Goal: Task Accomplishment & Management: Manage account settings

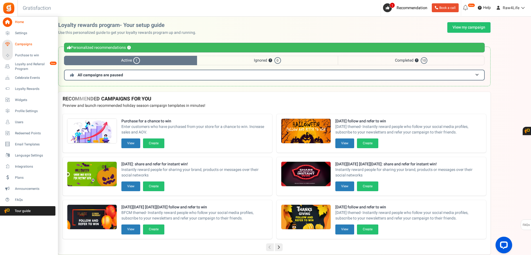
click at [20, 42] on span "Campaigns" at bounding box center [34, 44] width 39 height 5
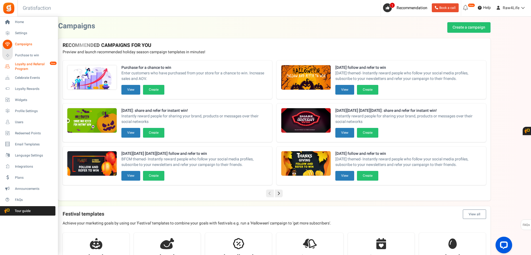
click at [23, 62] on span "Loyalty and Referral Program" at bounding box center [35, 66] width 40 height 9
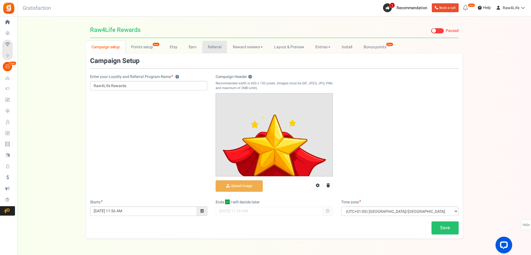
click at [216, 47] on link "Referral" at bounding box center [214, 47] width 25 height 12
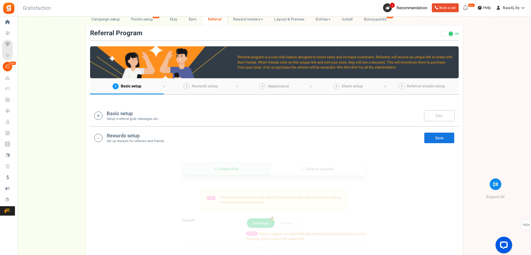
scroll to position [55, 0]
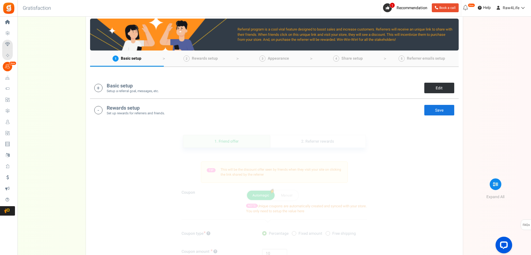
click at [431, 87] on link "Edit" at bounding box center [439, 87] width 30 height 11
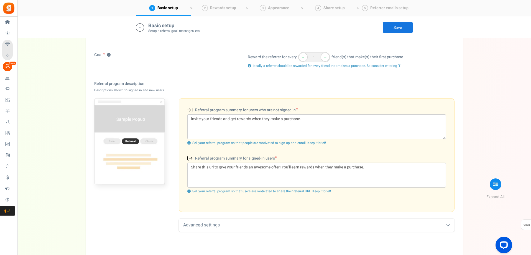
scroll to position [171, 0]
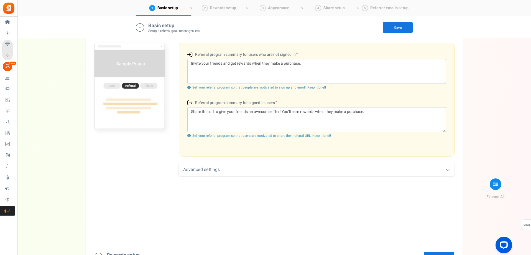
click at [449, 169] on icon at bounding box center [448, 169] width 4 height 4
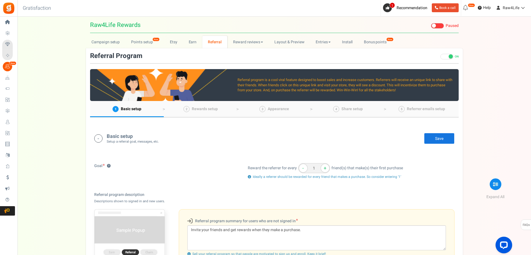
scroll to position [0, 0]
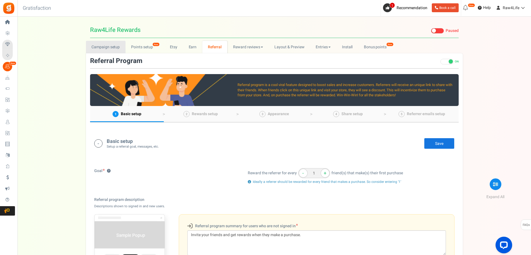
click at [96, 43] on link "Campaign setup" at bounding box center [106, 47] width 40 height 12
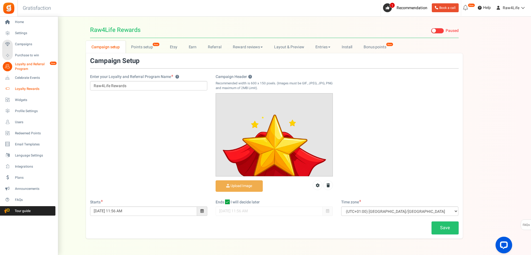
click at [20, 89] on span "Loyalty Rewards" at bounding box center [34, 88] width 39 height 5
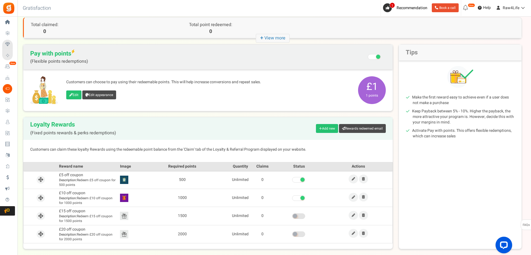
scroll to position [55, 0]
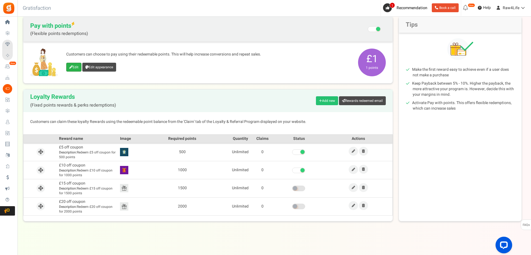
click at [72, 69] on link "Edit" at bounding box center [73, 67] width 15 height 9
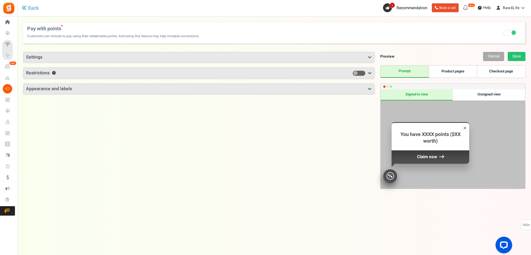
click at [514, 32] on span at bounding box center [514, 32] width 4 height 4
click at [510, 32] on input "Recommended: Turn On Are you sure? This will remove the flexi redemption option…" at bounding box center [510, 34] width 0 height 4
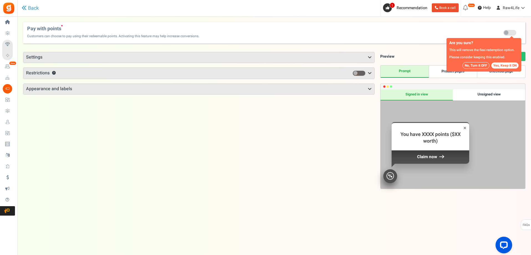
click at [474, 67] on button "No, Turn it OFF" at bounding box center [476, 65] width 27 height 7
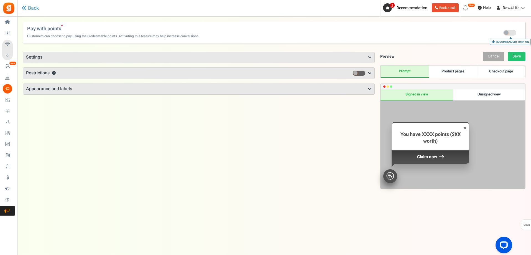
click at [371, 57] on icon at bounding box center [370, 57] width 4 height 4
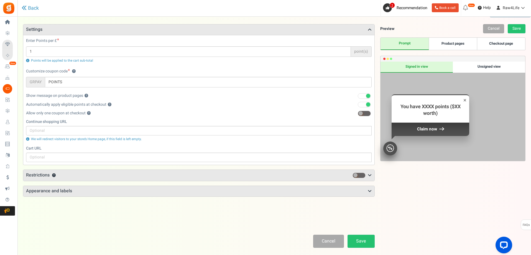
scroll to position [54, 0]
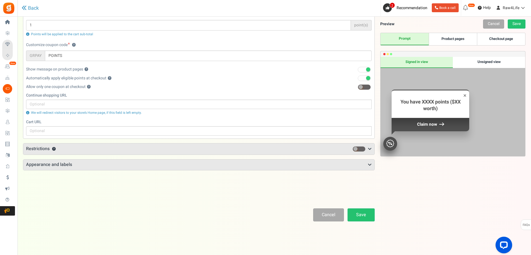
click at [370, 147] on icon at bounding box center [370, 149] width 4 height 4
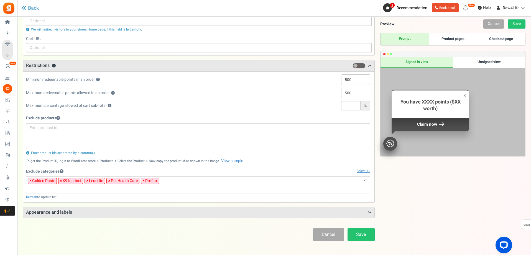
scroll to position [157, 0]
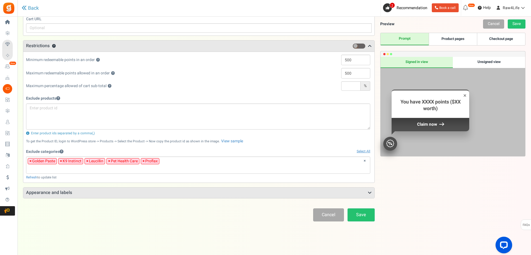
click at [370, 193] on icon at bounding box center [370, 192] width 4 height 4
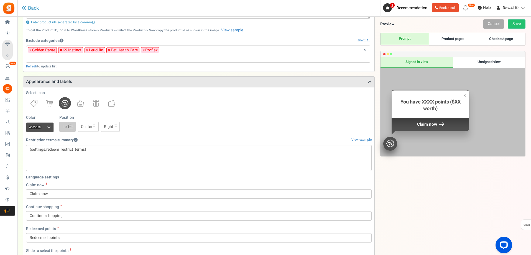
scroll to position [295, 0]
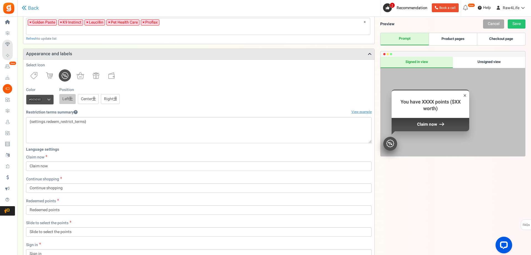
click at [88, 98] on link "Center" at bounding box center [88, 99] width 21 height 10
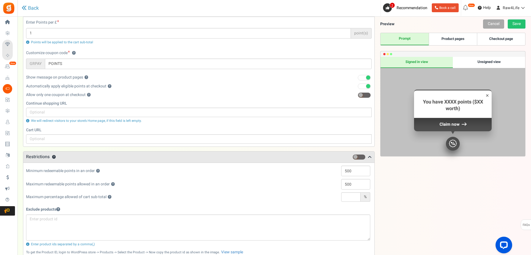
scroll to position [18, 0]
